Goal: Task Accomplishment & Management: Manage account settings

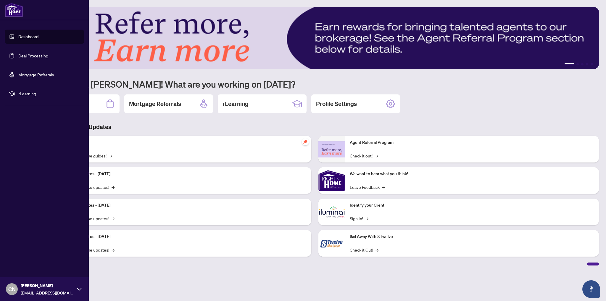
click at [27, 56] on link "Deal Processing" at bounding box center [33, 55] width 30 height 5
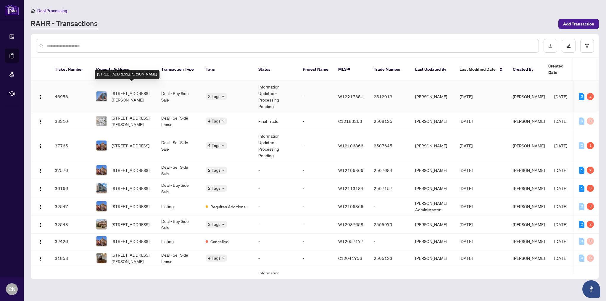
click at [133, 90] on span "[STREET_ADDRESS][PERSON_NAME]" at bounding box center [132, 96] width 40 height 13
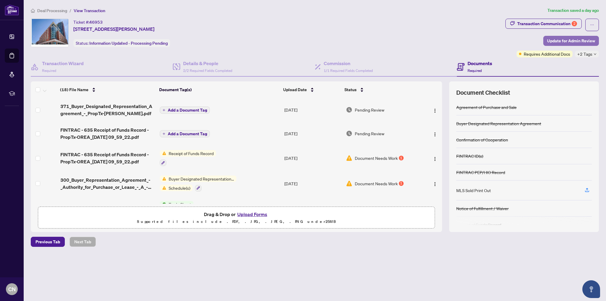
click at [572, 41] on span "Update for Admin Review" at bounding box center [571, 40] width 48 height 9
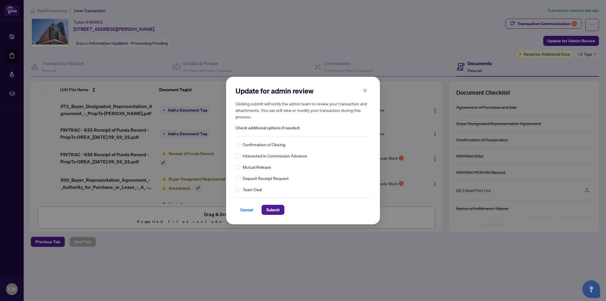
click at [257, 142] on span "Confirmation of Closing" at bounding box center [264, 144] width 43 height 7
click at [267, 212] on span "Submit" at bounding box center [272, 209] width 13 height 9
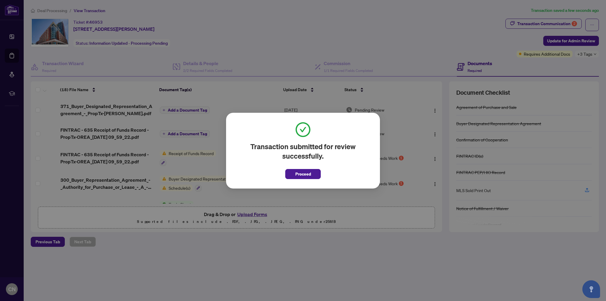
click at [560, 25] on div "Transaction submitted for review successfully. Proceed Cancel OK" at bounding box center [303, 150] width 606 height 301
drag, startPoint x: 302, startPoint y: 175, endPoint x: 306, endPoint y: 174, distance: 3.9
click at [302, 175] on span "Proceed" at bounding box center [303, 173] width 16 height 9
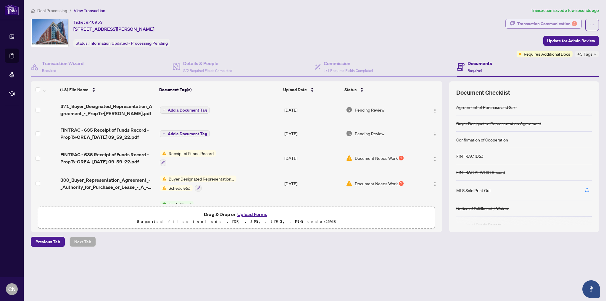
click at [547, 25] on div "Transaction Communication 2" at bounding box center [547, 23] width 60 height 9
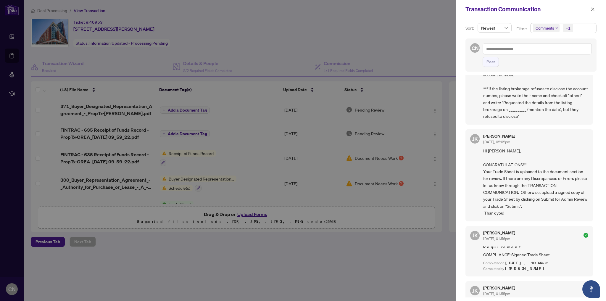
scroll to position [189, 0]
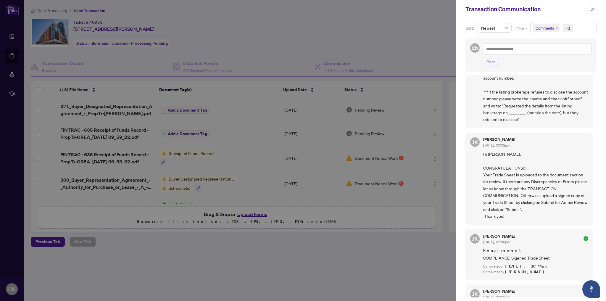
click at [284, 259] on div at bounding box center [303, 150] width 606 height 301
click at [592, 9] on icon "close" at bounding box center [593, 9] width 4 height 4
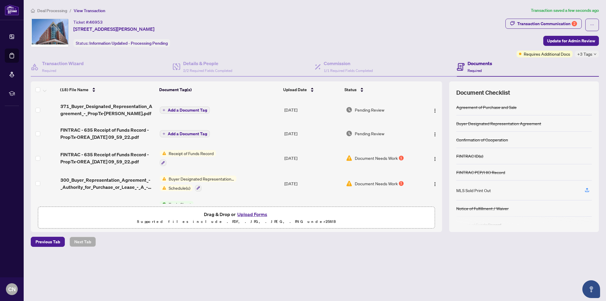
scroll to position [0, 0]
click at [331, 275] on main "Deal Processing / View Transaction Transaction saved a few seconds ago Ticket #…" at bounding box center [315, 150] width 582 height 301
